Goal: Task Accomplishment & Management: Manage account settings

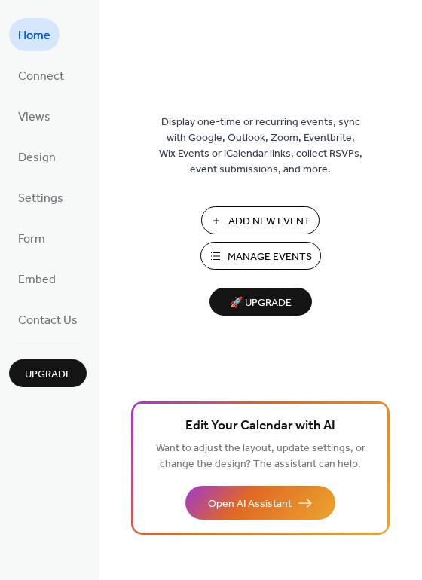
click at [233, 267] on button "Manage Events" at bounding box center [261, 256] width 121 height 28
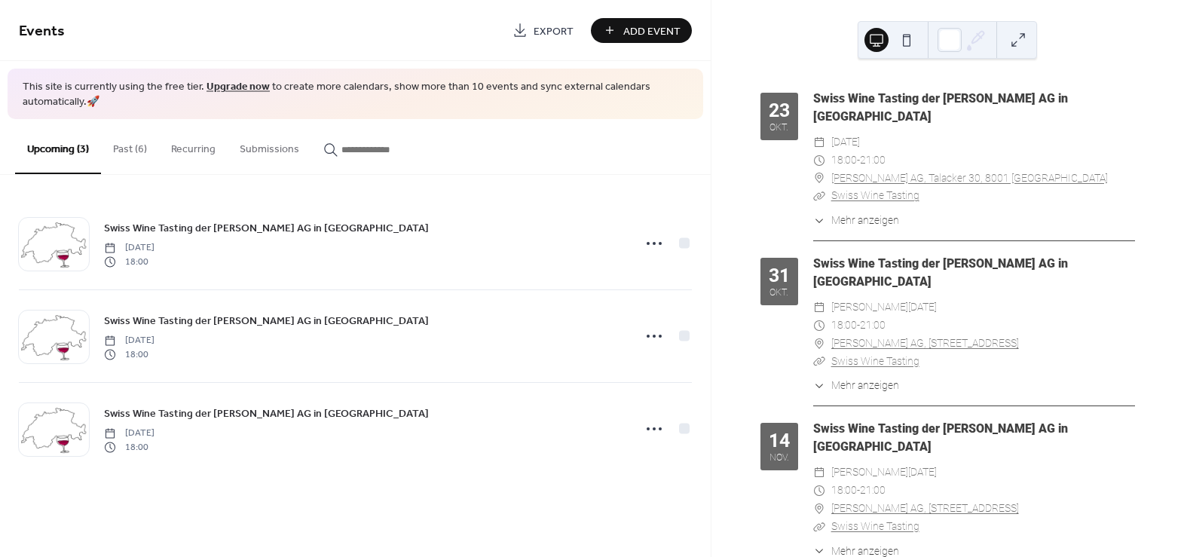
click at [631, 31] on span "Add Event" at bounding box center [651, 31] width 57 height 16
